Goal: Communication & Community: Share content

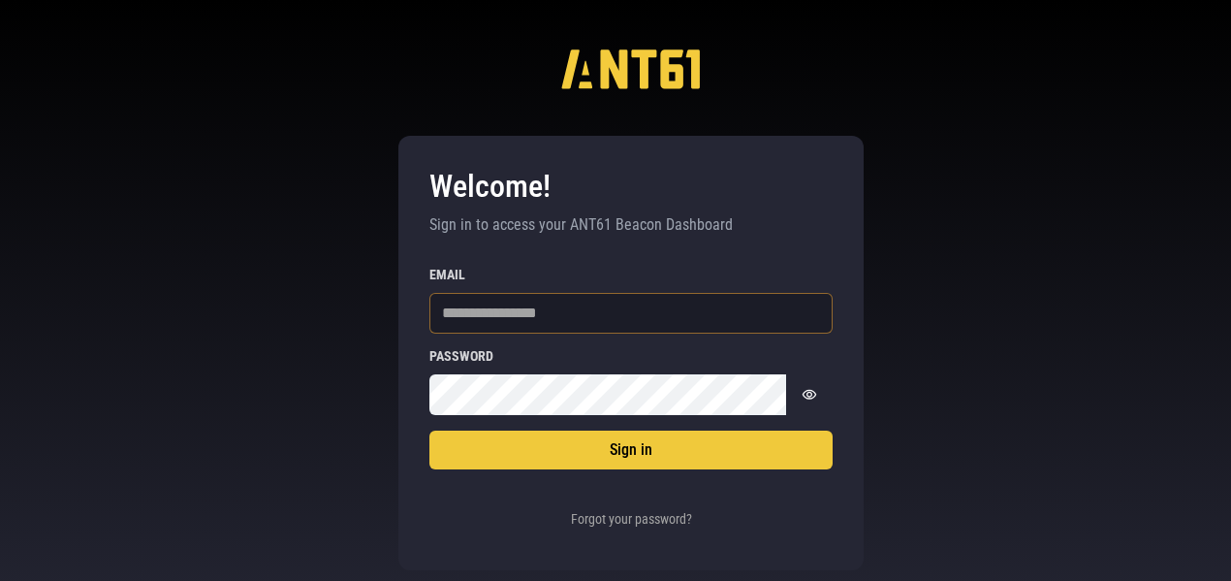
click at [531, 310] on input "Email" at bounding box center [630, 313] width 403 height 41
type input "**********"
click at [429, 430] on button "Sign in" at bounding box center [630, 449] width 403 height 39
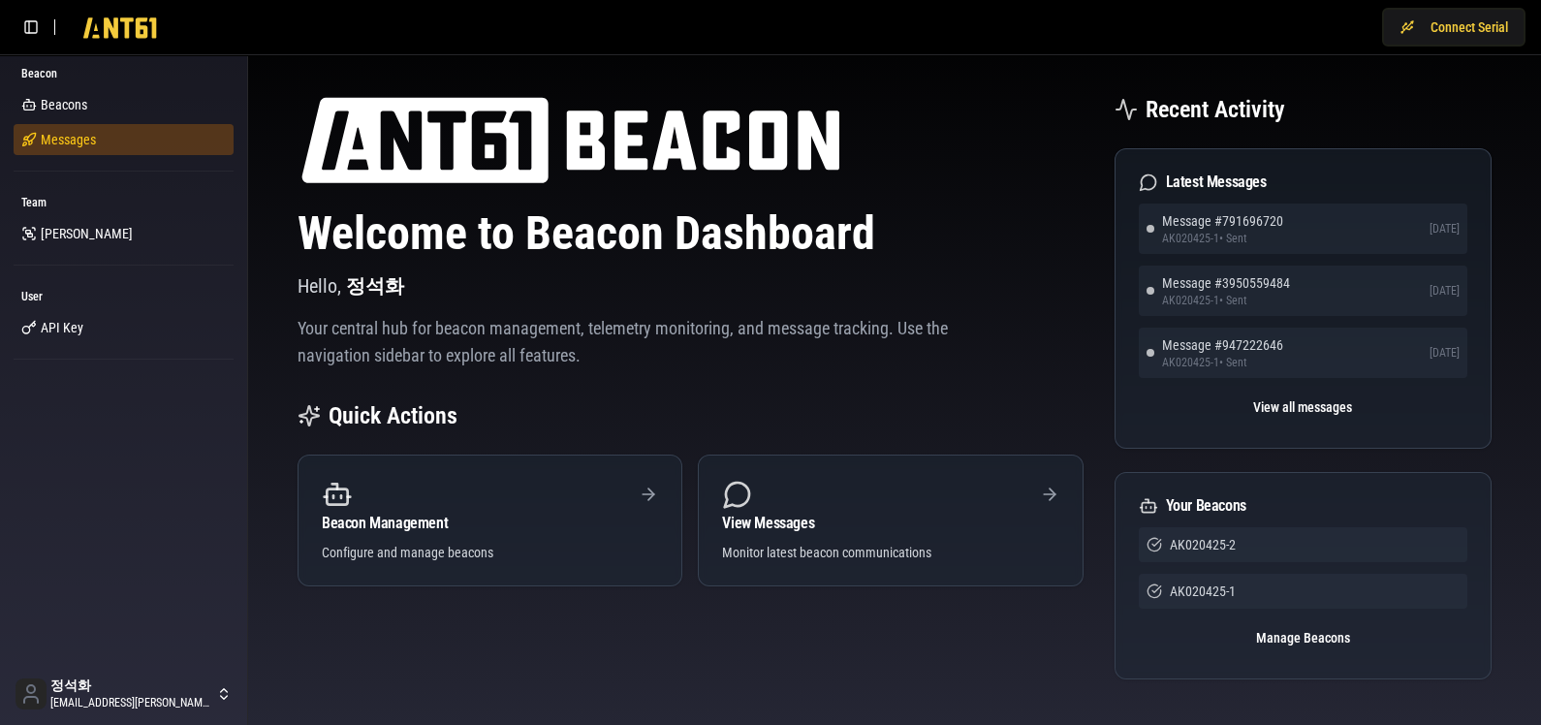
click at [79, 132] on span "Messages" at bounding box center [68, 139] width 55 height 19
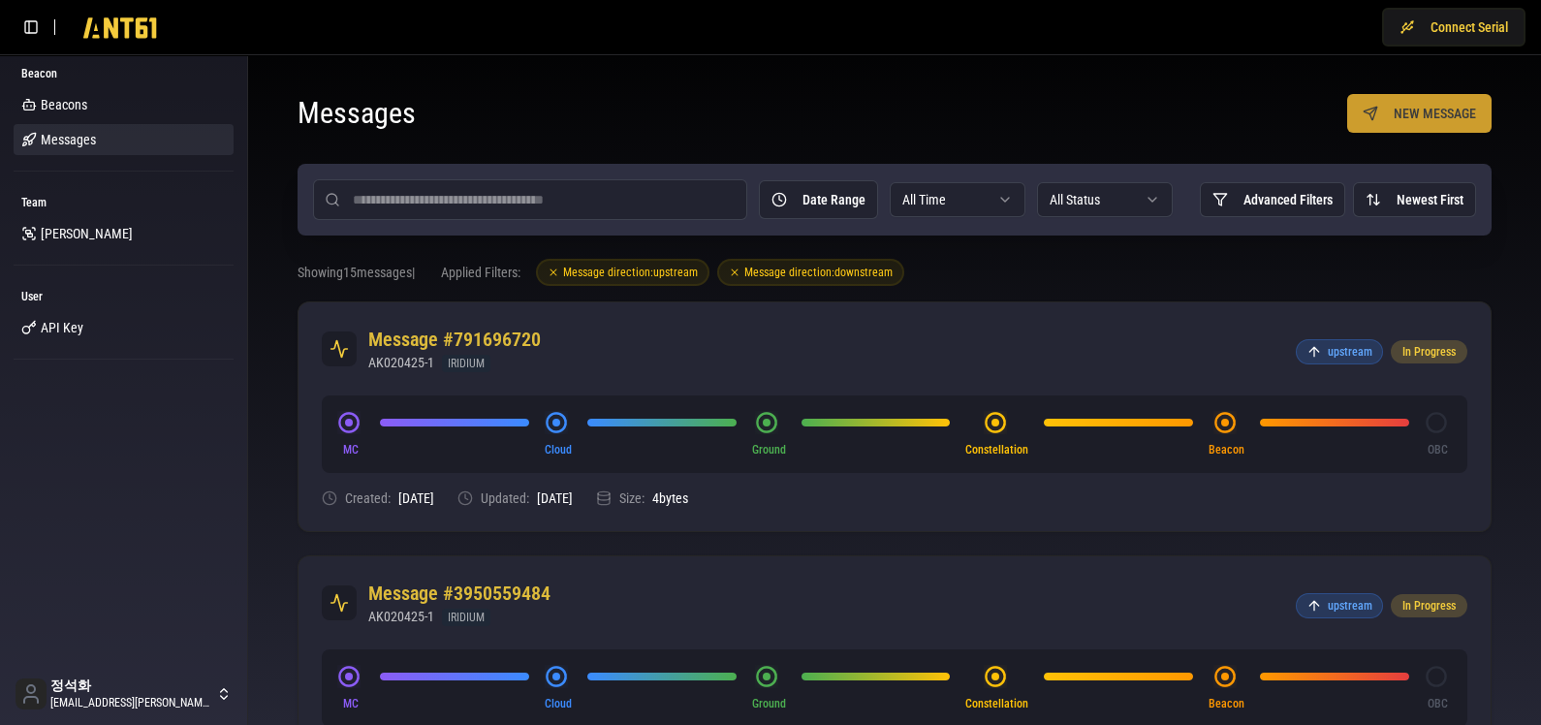
click at [1240, 115] on button "NEW MESSAGE" at bounding box center [1419, 113] width 144 height 39
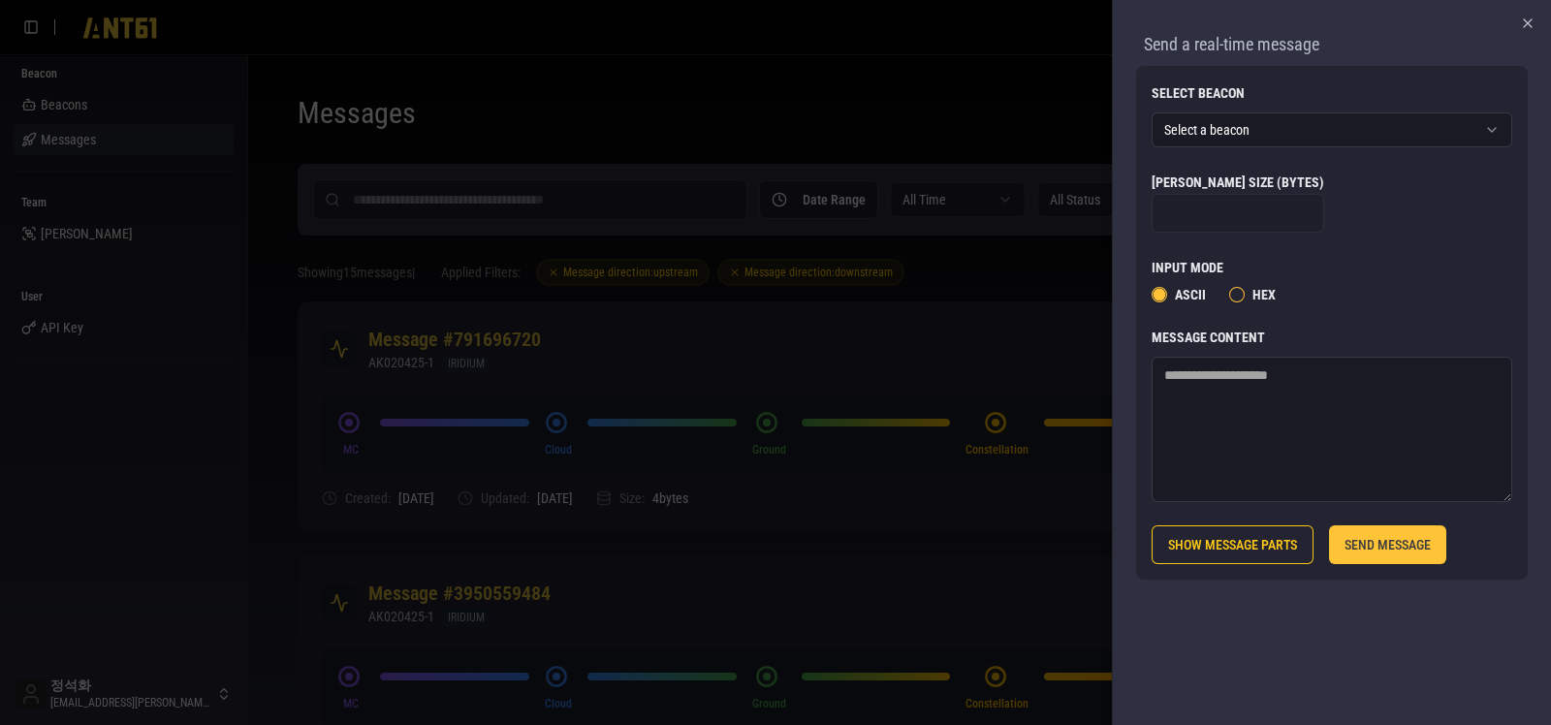
click at [1240, 424] on textarea "Message Content" at bounding box center [1332, 429] width 361 height 145
type textarea "****"
click at [1240, 536] on button "SEND MESSAGE" at bounding box center [1387, 544] width 117 height 39
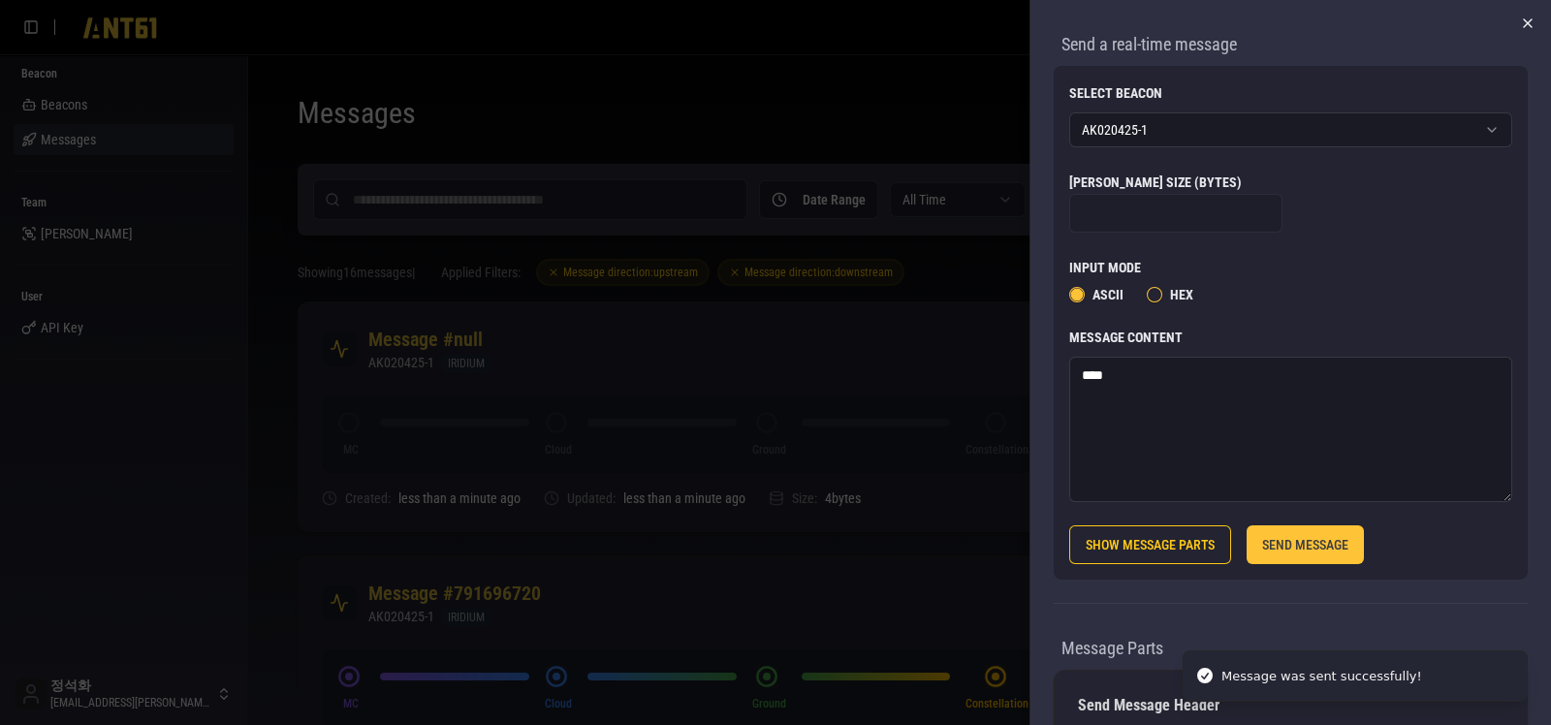
click at [1240, 21] on icon "button" at bounding box center [1528, 23] width 8 height 8
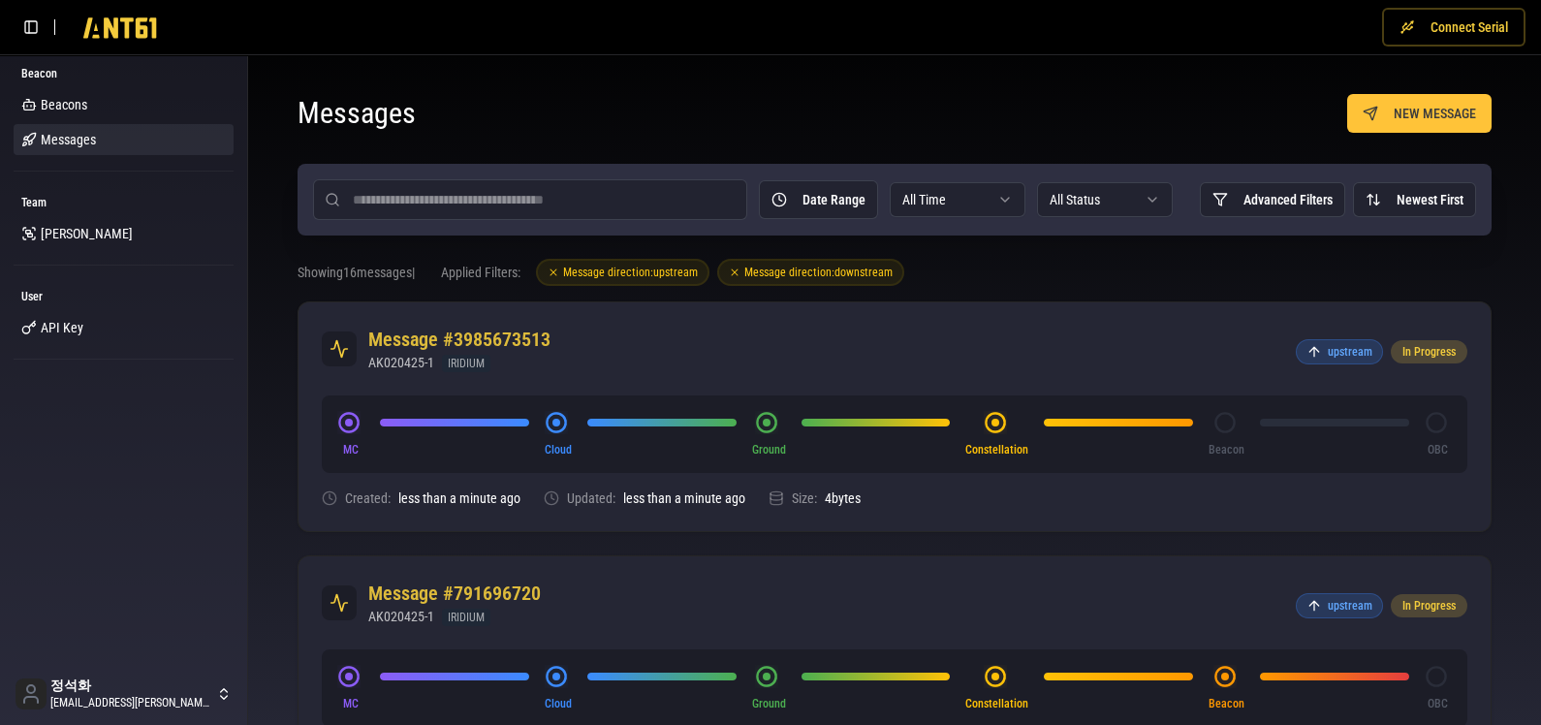
click at [1240, 38] on button "Connect Serial" at bounding box center [1453, 27] width 143 height 39
click at [94, 113] on link "Beacons" at bounding box center [124, 104] width 220 height 31
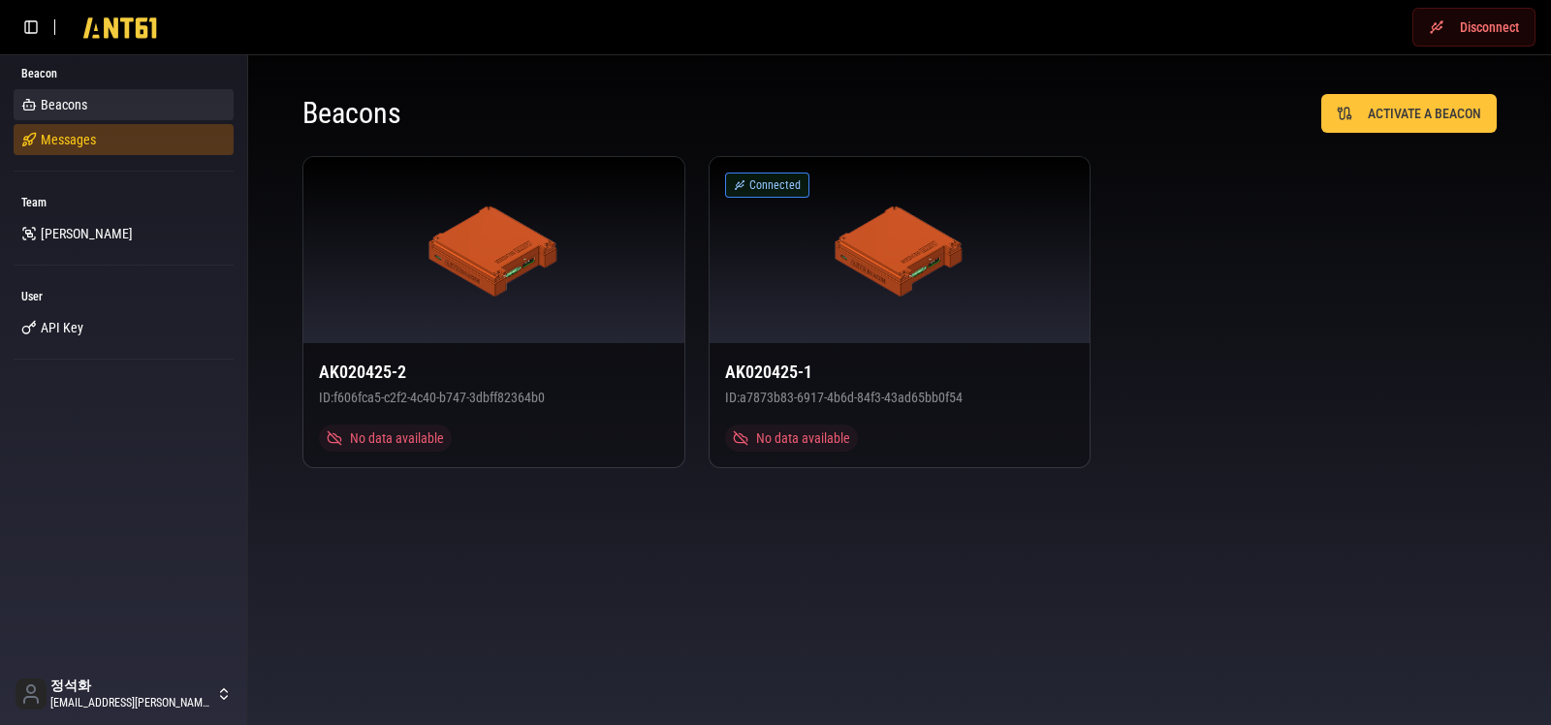
click at [112, 148] on link "Messages" at bounding box center [124, 139] width 220 height 31
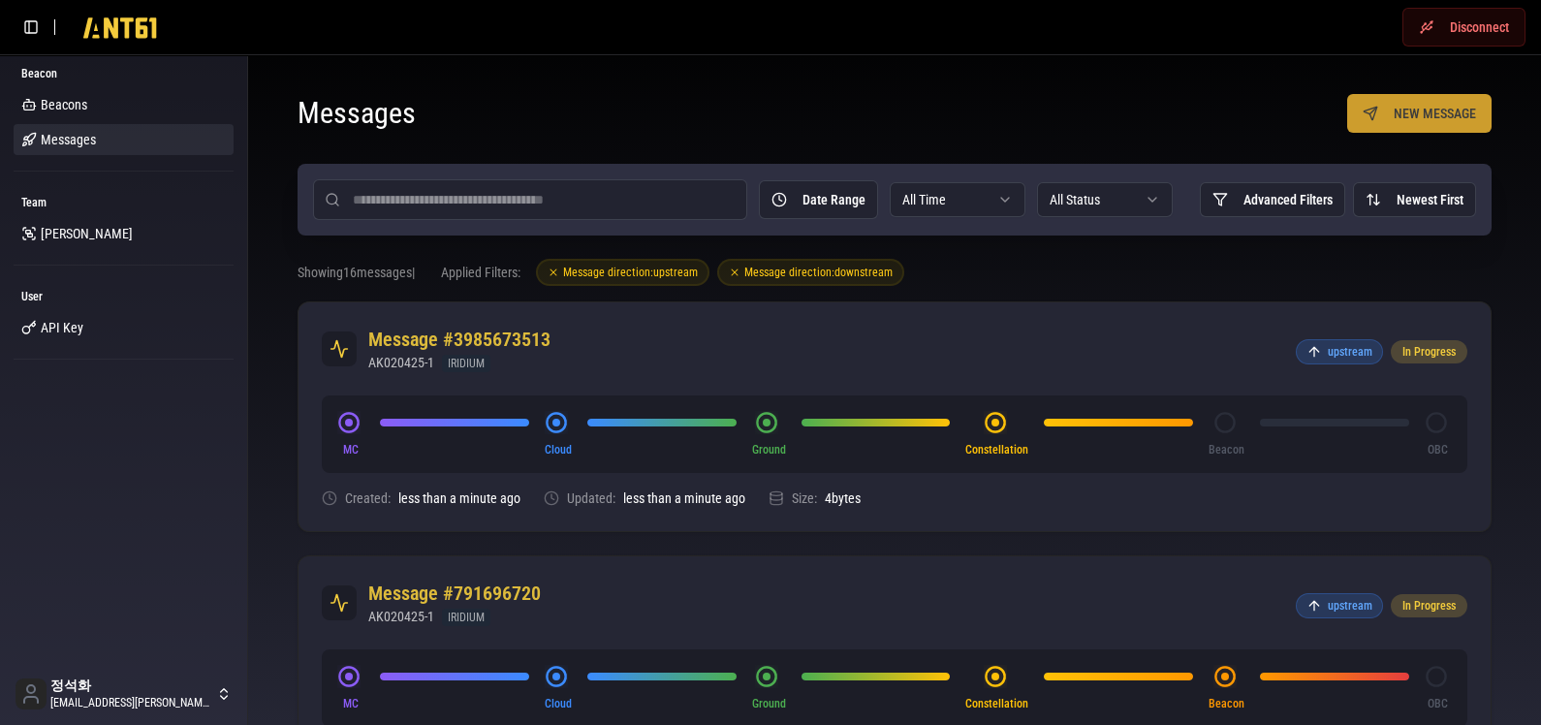
click at [1240, 111] on button "NEW MESSAGE" at bounding box center [1419, 113] width 144 height 39
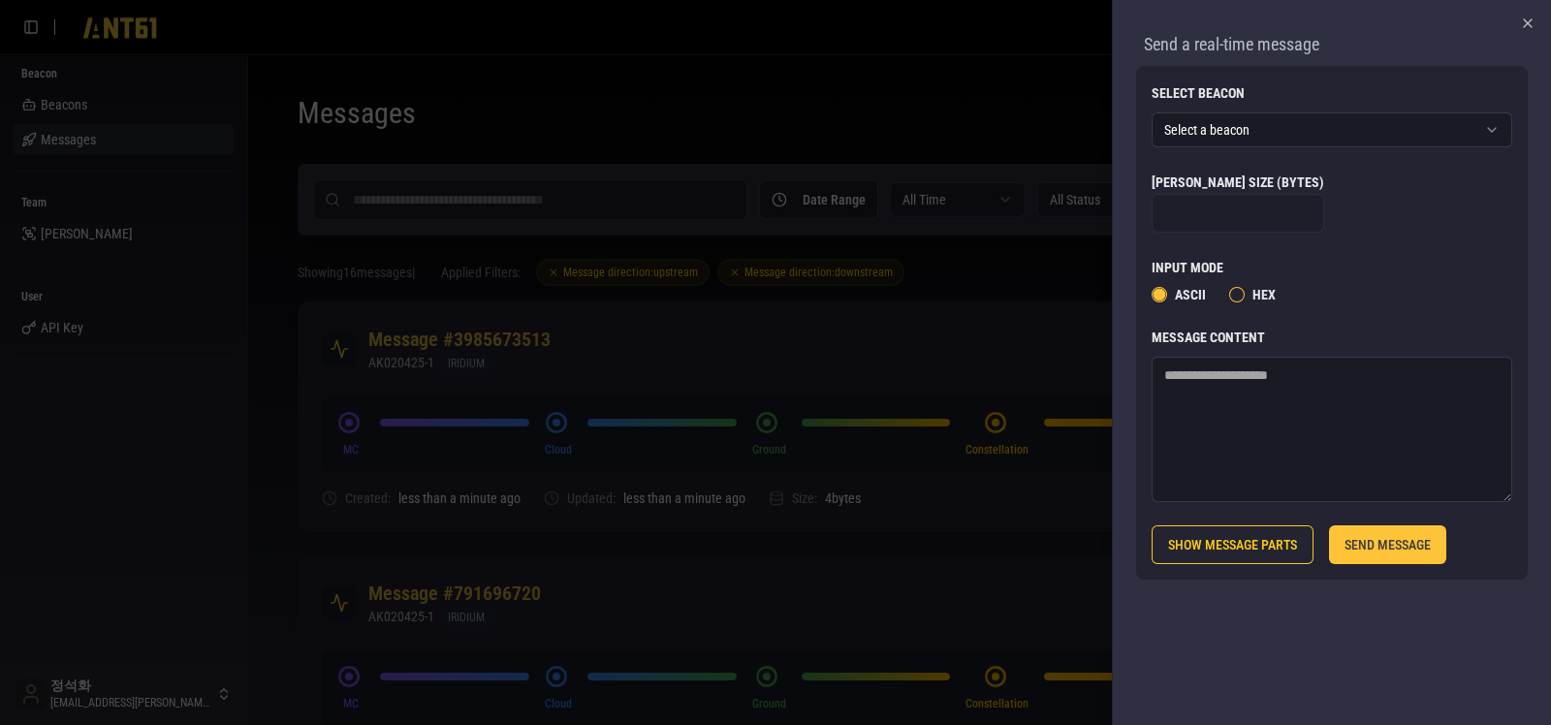
click at [1240, 441] on textarea "Message Content" at bounding box center [1332, 429] width 361 height 145
type textarea "****"
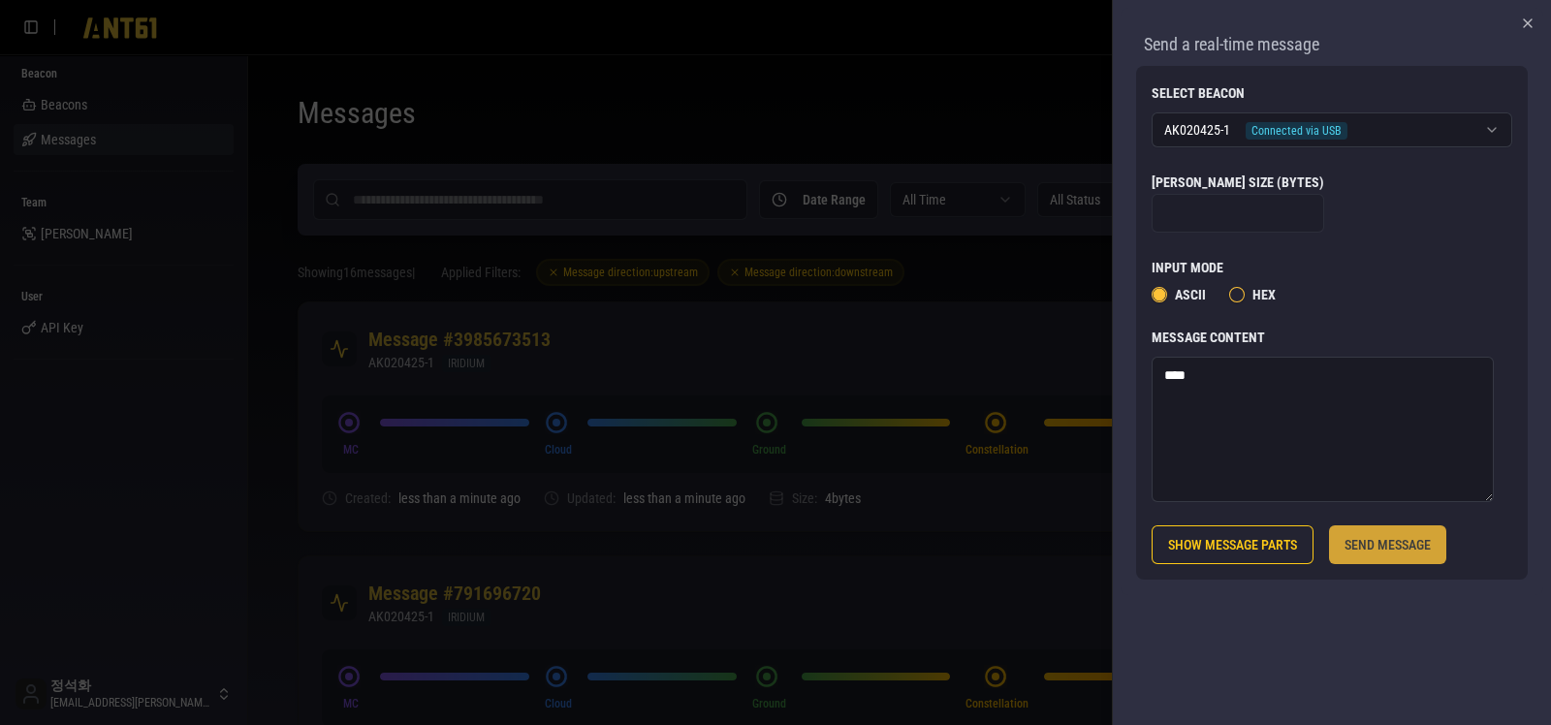
click at [1240, 552] on button "SEND MESSAGE" at bounding box center [1387, 544] width 117 height 39
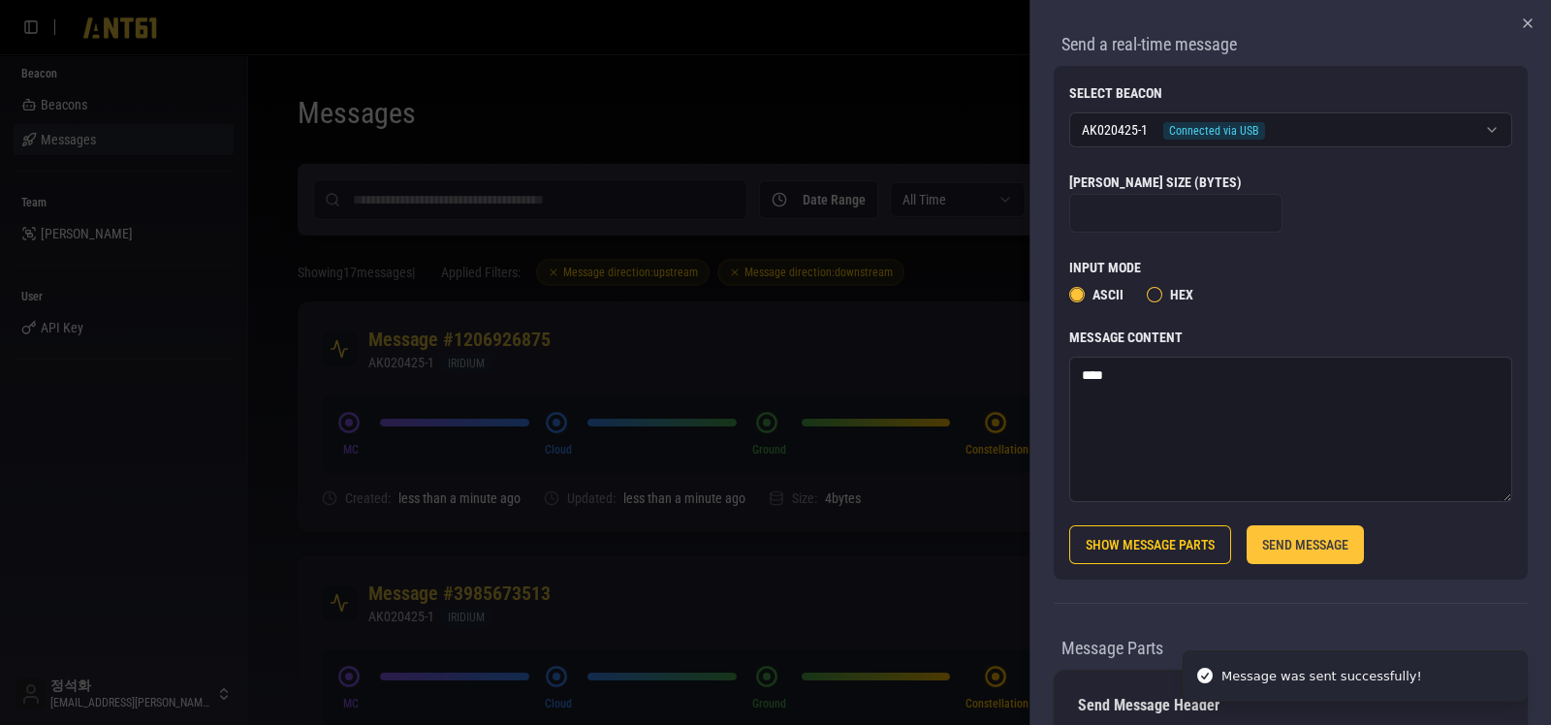
click at [851, 578] on div at bounding box center [775, 362] width 1551 height 725
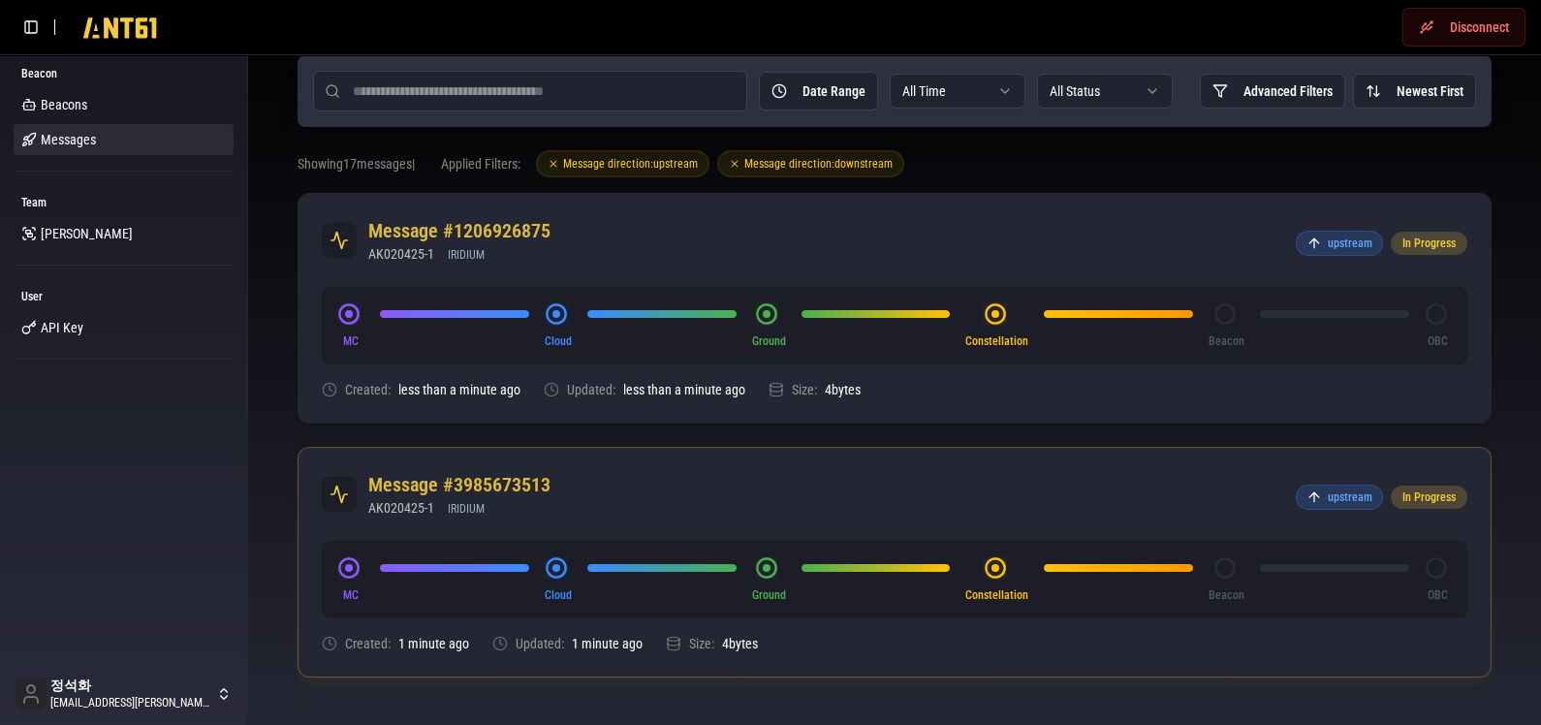
scroll to position [120, 0]
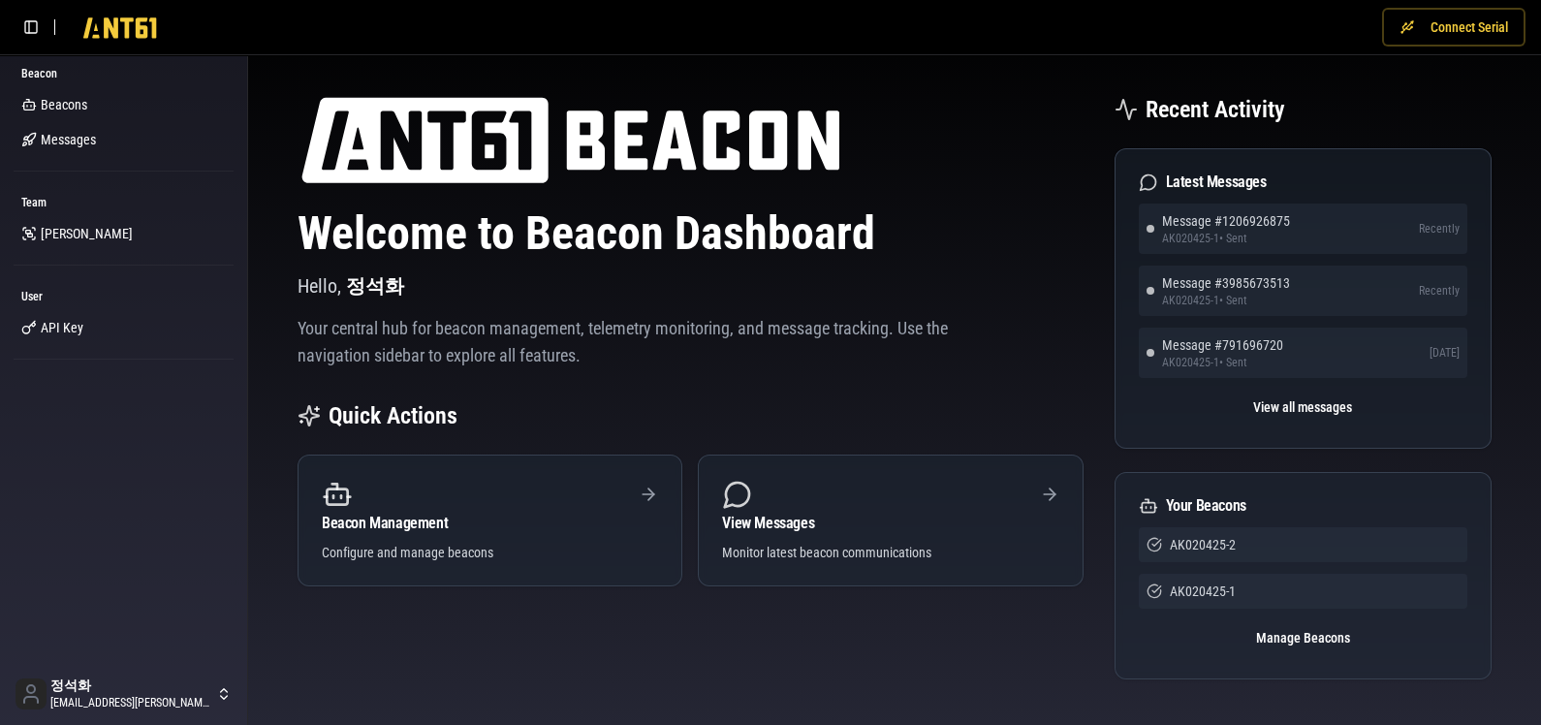
click at [1467, 22] on button "Connect Serial" at bounding box center [1453, 27] width 143 height 39
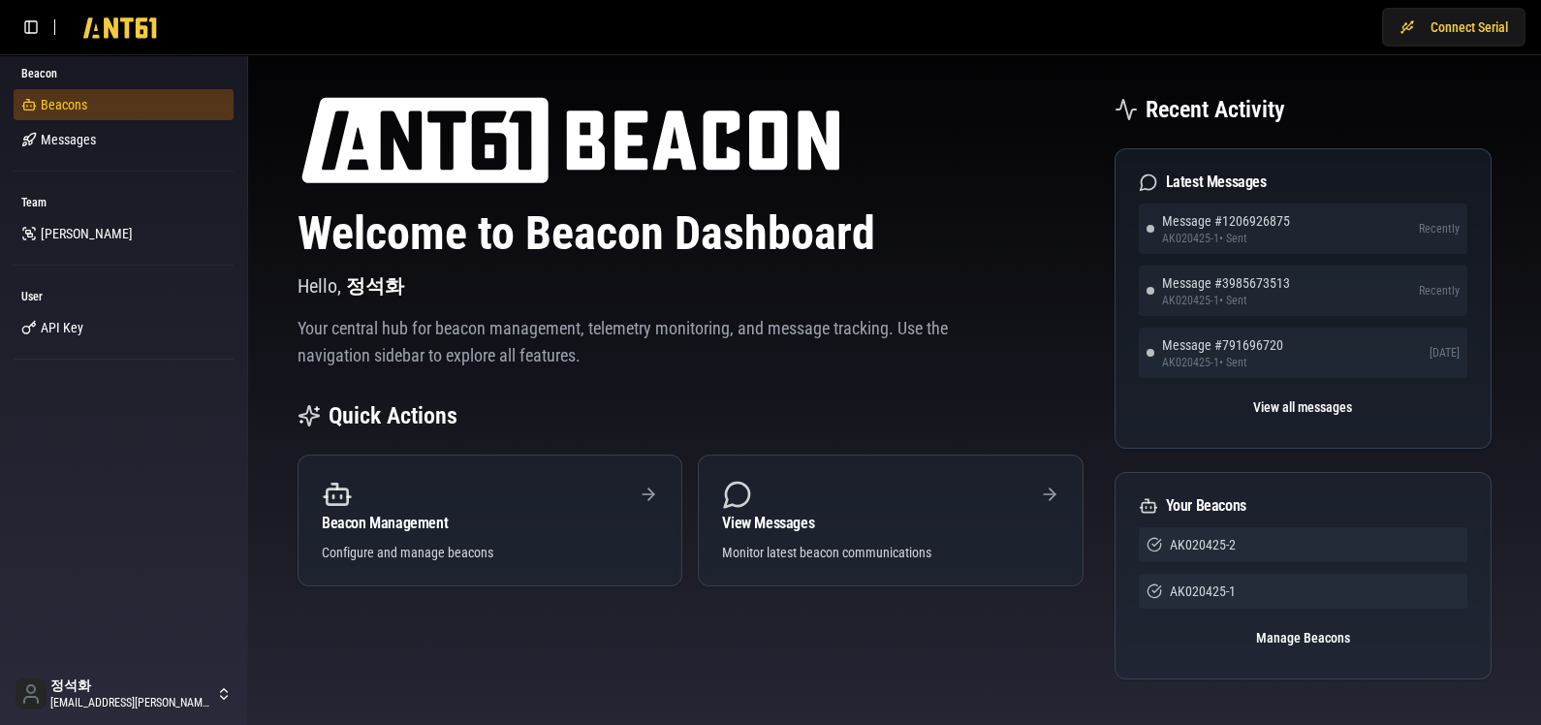
click at [43, 103] on span "Beacons" at bounding box center [64, 104] width 47 height 19
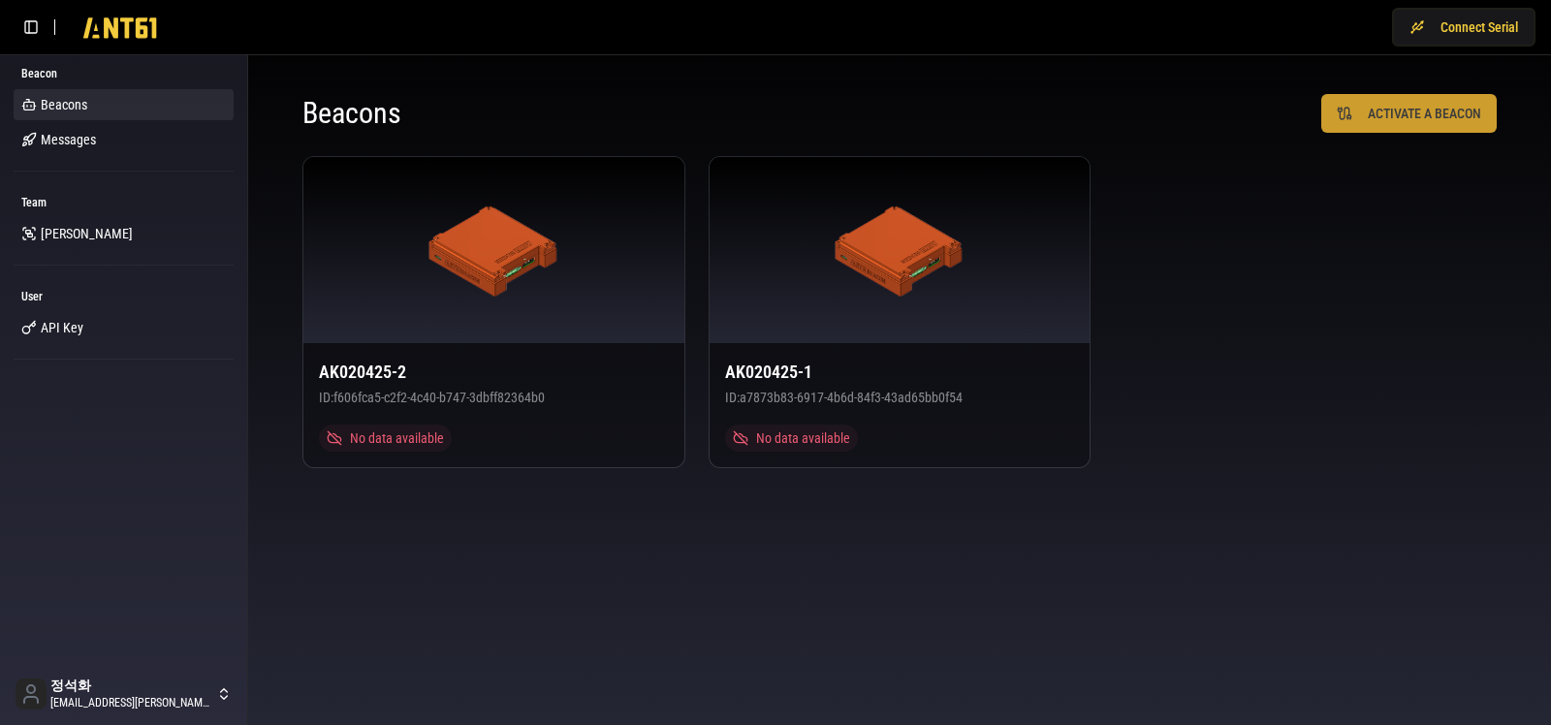
click at [1427, 125] on button "ACTIVATE A BEACON" at bounding box center [1408, 113] width 175 height 39
